Goal: Transaction & Acquisition: Purchase product/service

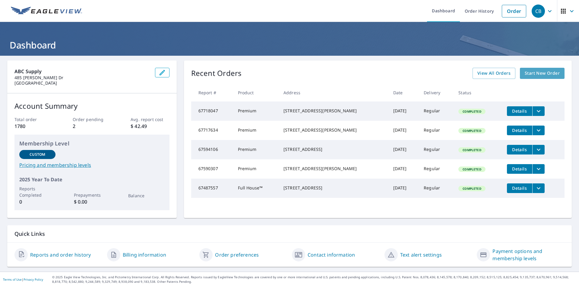
click at [540, 73] on span "Start New Order" at bounding box center [542, 74] width 35 height 8
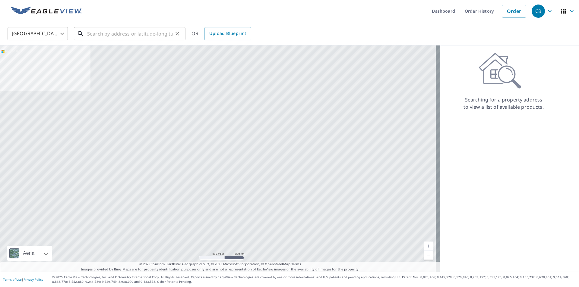
click at [112, 32] on input "text" at bounding box center [130, 33] width 86 height 17
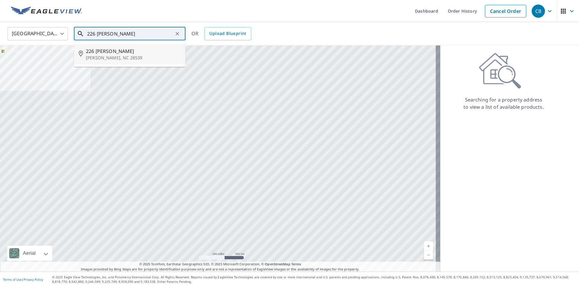
click at [103, 55] on p "[PERSON_NAME], NC 28539" at bounding box center [133, 58] width 95 height 6
type input "226 Crews [PERSON_NAME][GEOGRAPHIC_DATA]"
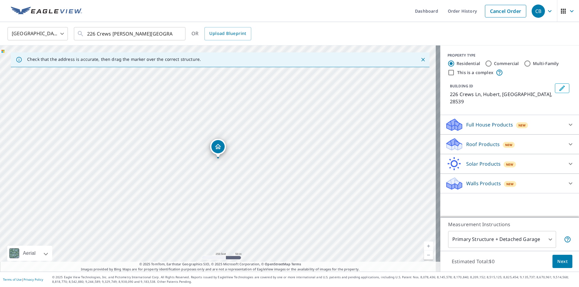
click at [567, 141] on icon at bounding box center [570, 144] width 7 height 7
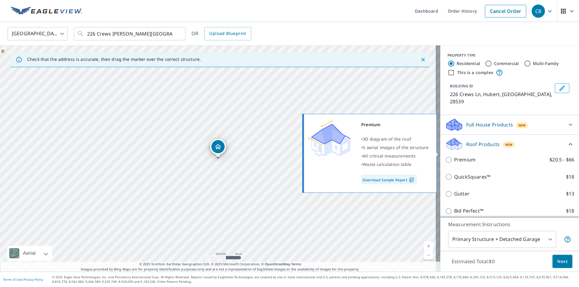
click at [460, 156] on p "Premium" at bounding box center [464, 160] width 21 height 8
click at [454, 157] on input "Premium $20.5 - $66" at bounding box center [449, 160] width 9 height 7
checkbox input "true"
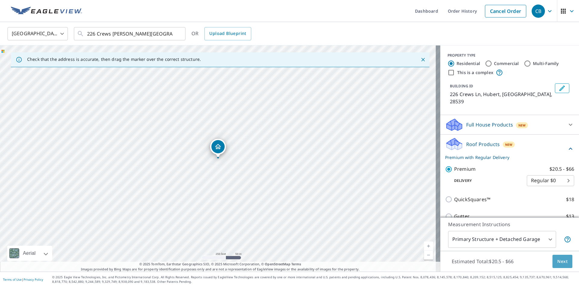
click at [559, 262] on span "Next" at bounding box center [562, 262] width 10 height 8
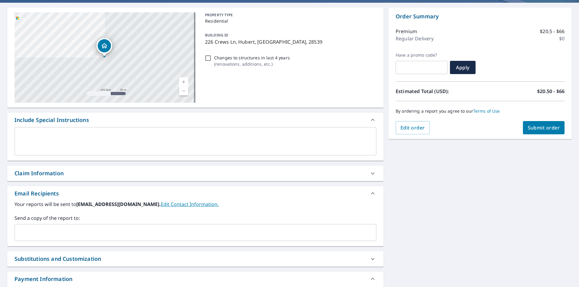
scroll to position [60, 0]
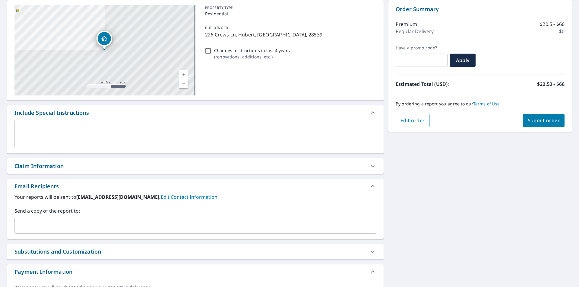
click at [22, 224] on input "text" at bounding box center [190, 225] width 347 height 11
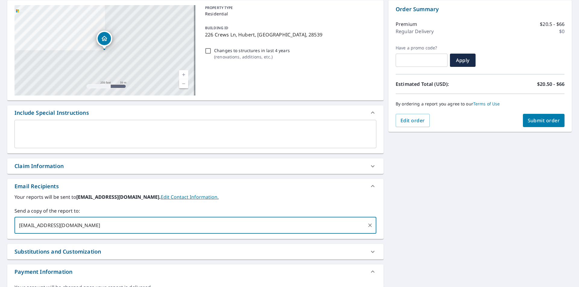
type input "[EMAIL_ADDRESS][DOMAIN_NAME]"
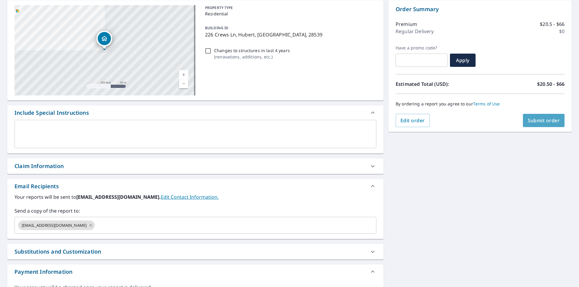
click at [538, 122] on span "Submit order" at bounding box center [544, 120] width 32 height 7
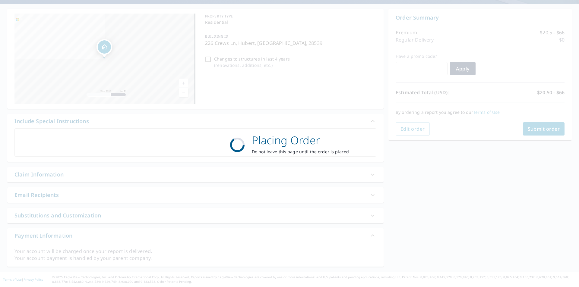
scroll to position [52, 0]
